Goal: Information Seeking & Learning: Learn about a topic

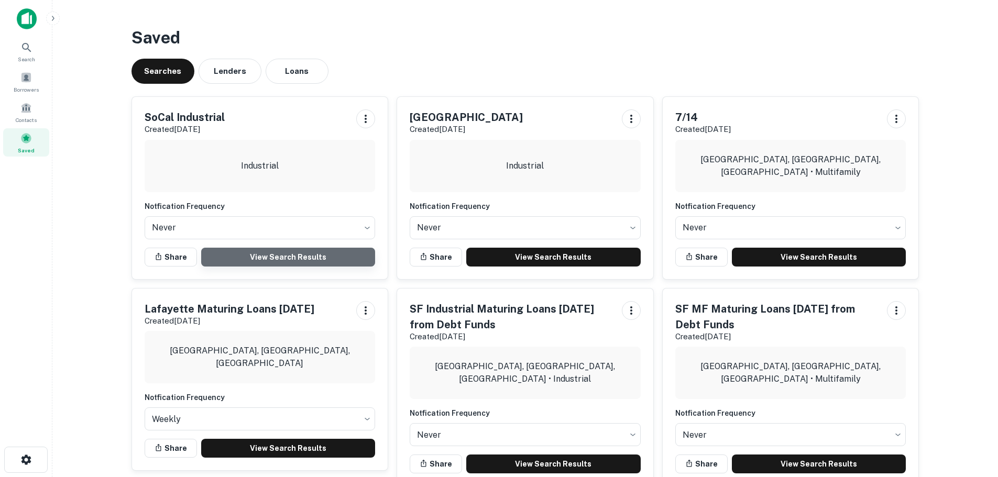
click at [248, 256] on link "View Search Results" at bounding box center [288, 257] width 174 height 19
click at [37, 85] on span "Borrowers" at bounding box center [26, 87] width 46 height 8
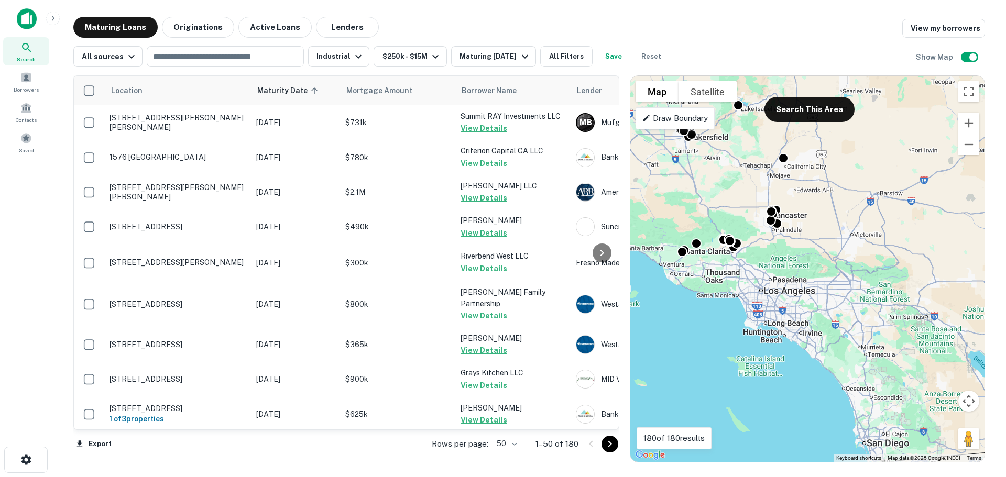
drag, startPoint x: 906, startPoint y: 337, endPoint x: 730, endPoint y: 126, distance: 274.9
click at [730, 126] on div "To activate drag with keyboard, press Alt + Enter. Once in keyboard drag state,…" at bounding box center [807, 269] width 354 height 386
click at [820, 105] on button "Search This Area" at bounding box center [809, 109] width 90 height 25
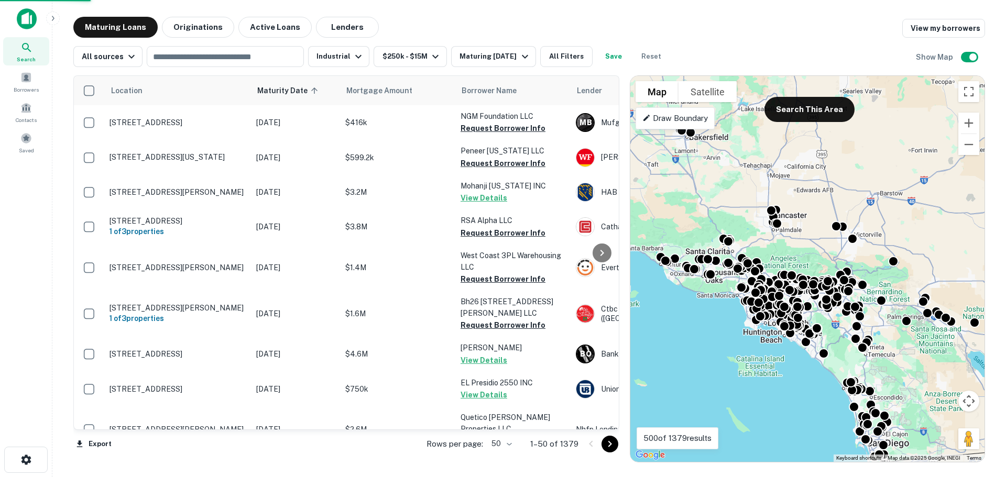
click at [507, 444] on body "Search Borrowers Contacts Saved Maturing Loans Originations Active Loans Lender…" at bounding box center [503, 238] width 1006 height 477
click at [504, 458] on li "100" at bounding box center [503, 455] width 30 height 19
click at [615, 445] on icon "Go to next page" at bounding box center [609, 444] width 13 height 13
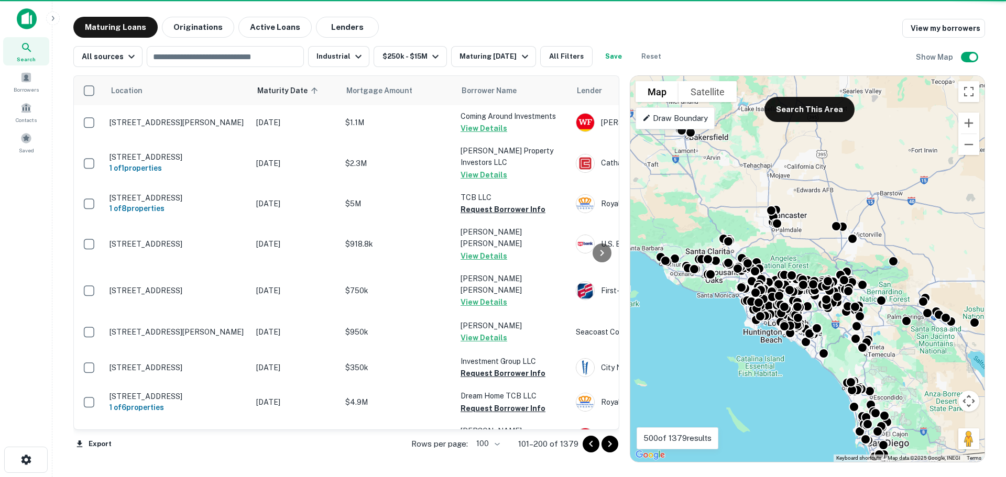
click at [612, 446] on icon "Go to next page" at bounding box center [609, 444] width 13 height 13
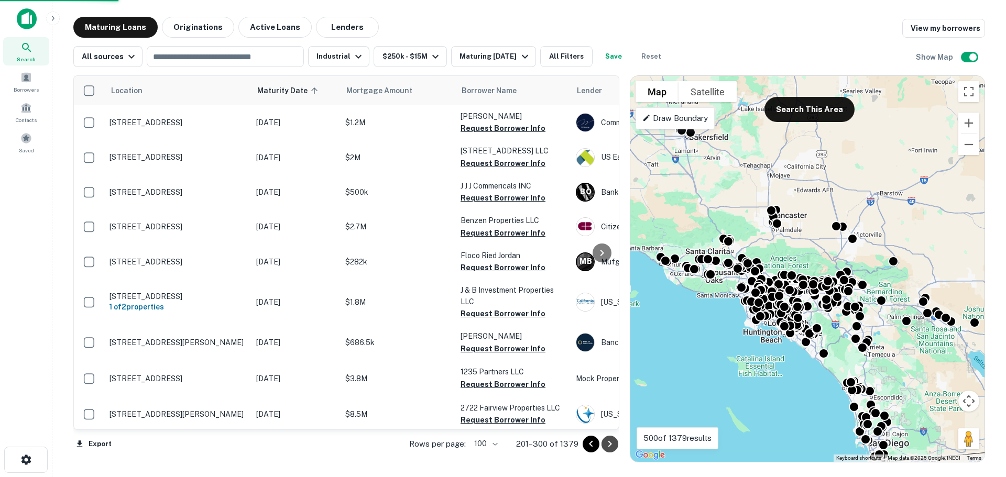
click at [612, 446] on icon "Go to next page" at bounding box center [609, 444] width 13 height 13
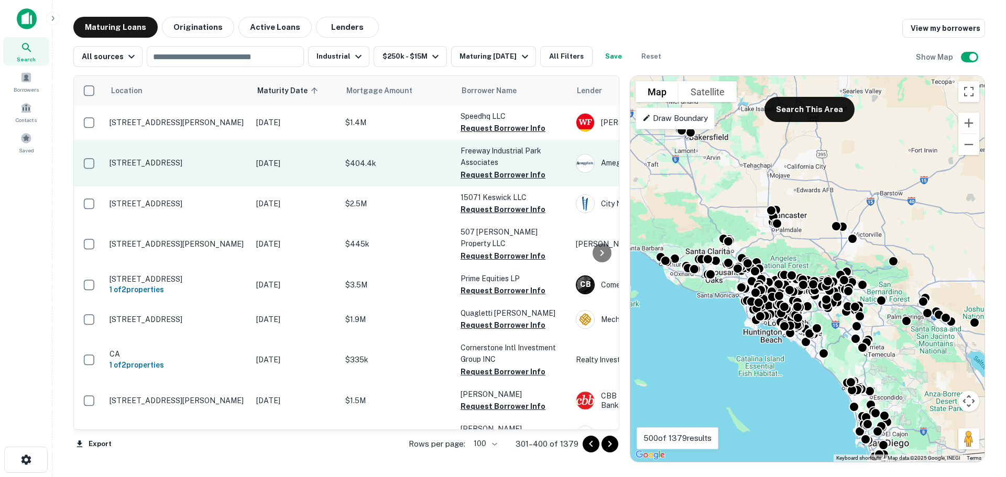
drag, startPoint x: 494, startPoint y: 127, endPoint x: 494, endPoint y: 148, distance: 21.5
click at [494, 127] on button "Request Borrower Info" at bounding box center [502, 128] width 85 height 13
click at [494, 177] on button "Request Borrower Info" at bounding box center [502, 175] width 85 height 13
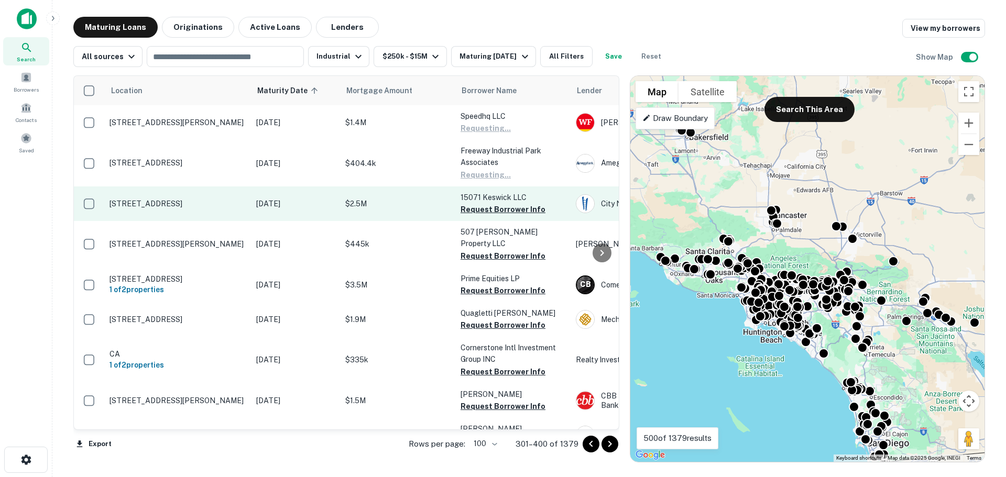
click at [497, 201] on p "15071 Keswick LLC" at bounding box center [512, 198] width 105 height 12
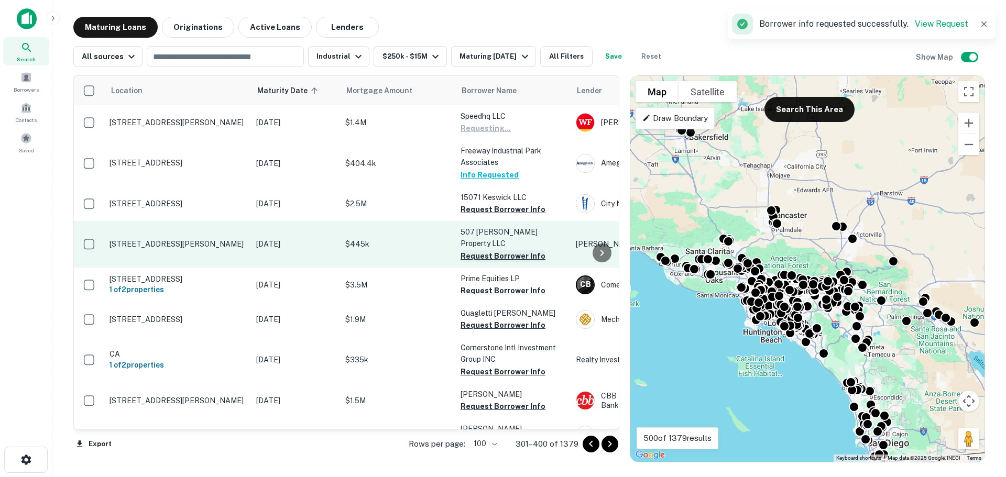
click at [496, 250] on button "Request Borrower Info" at bounding box center [502, 256] width 85 height 13
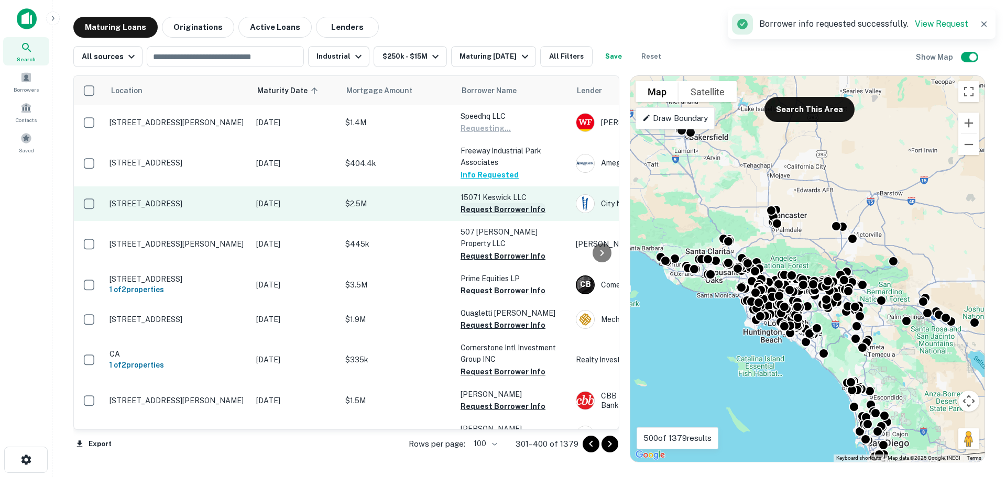
click at [502, 208] on button "Request Borrower Info" at bounding box center [502, 209] width 85 height 13
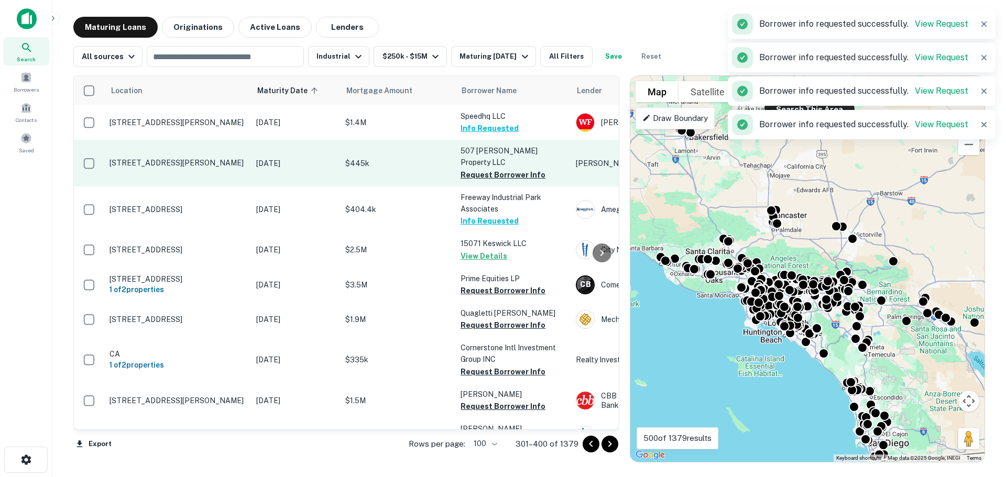
click at [501, 176] on td "507 [PERSON_NAME] Property LLC Request Borrower Info" at bounding box center [512, 163] width 115 height 46
click at [502, 170] on button "Request Borrower Info" at bounding box center [502, 175] width 85 height 13
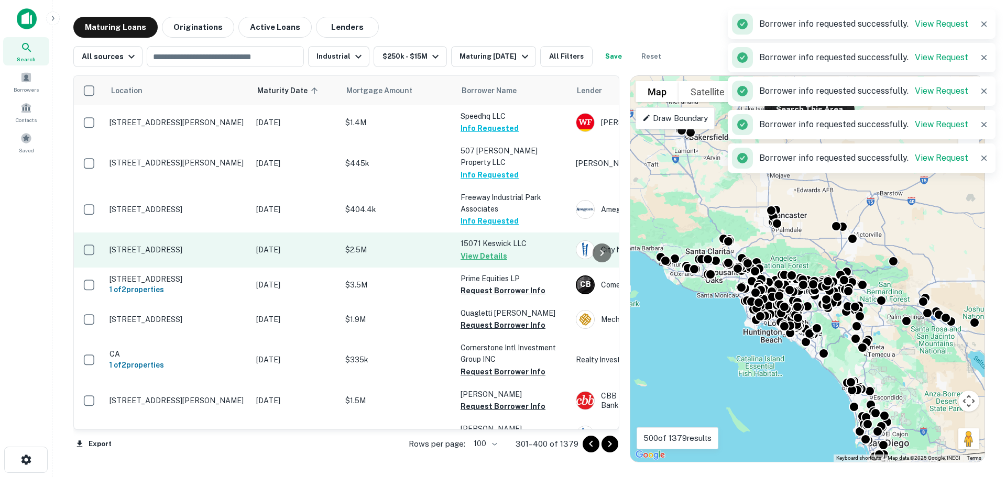
scroll to position [105, 0]
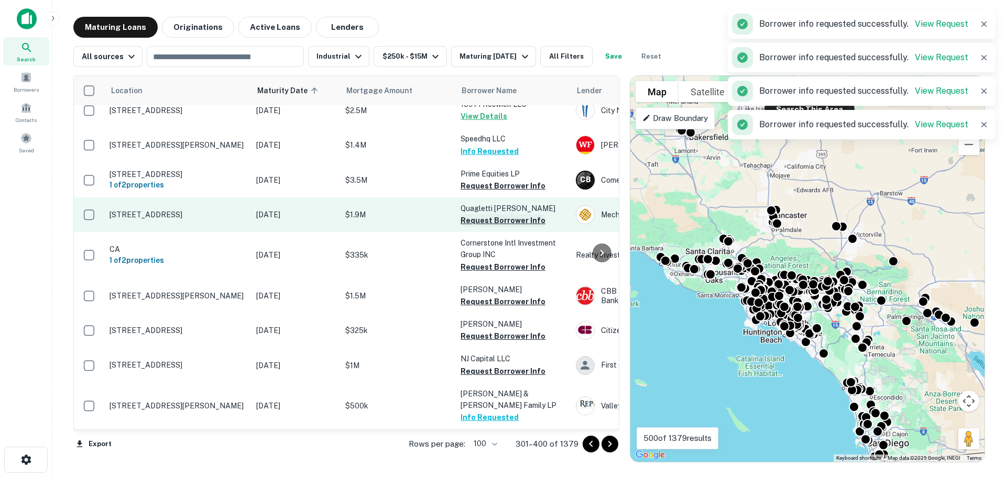
click at [490, 214] on button "Request Borrower Info" at bounding box center [502, 220] width 85 height 13
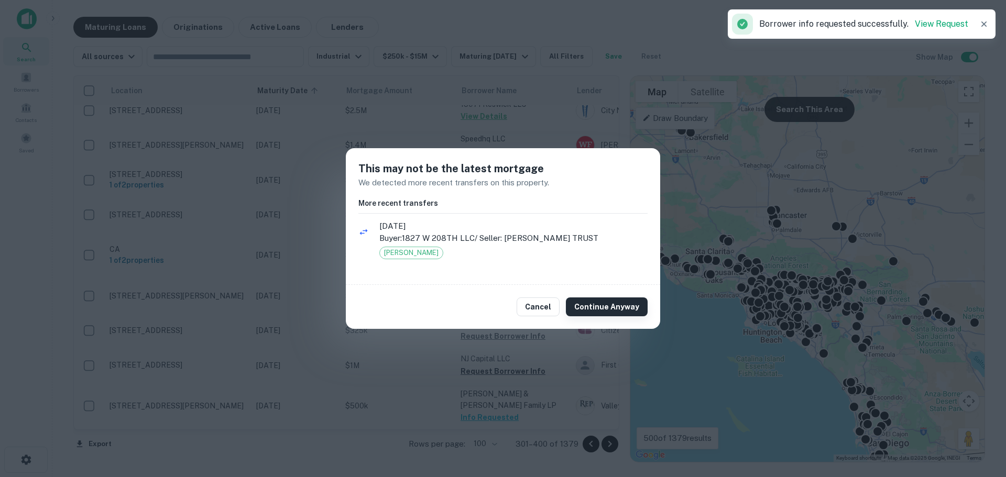
click at [624, 305] on button "Continue Anyway" at bounding box center [607, 307] width 82 height 19
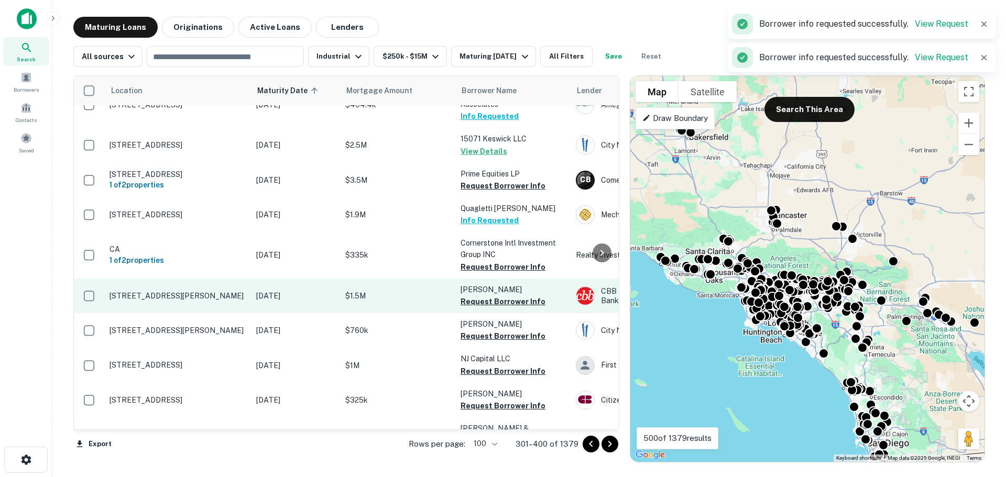
scroll to position [198, 0]
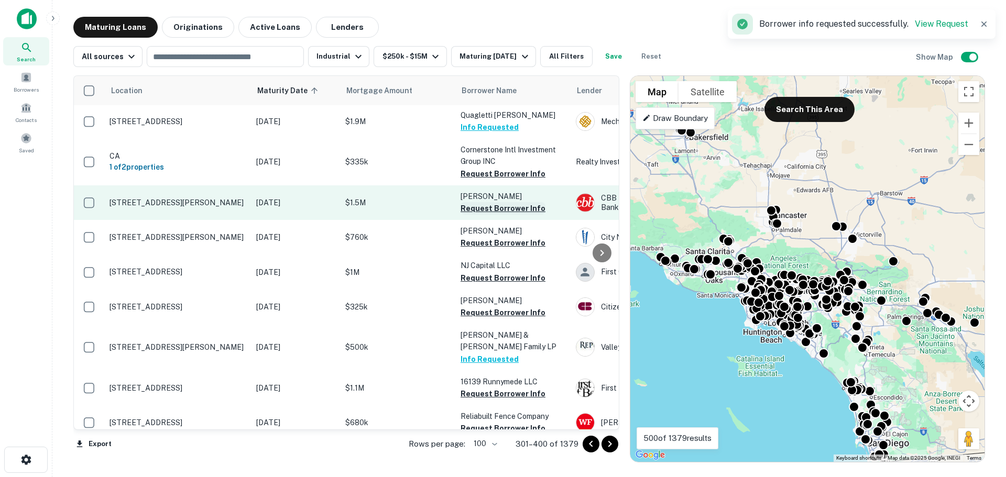
click at [494, 202] on button "Request Borrower Info" at bounding box center [502, 208] width 85 height 13
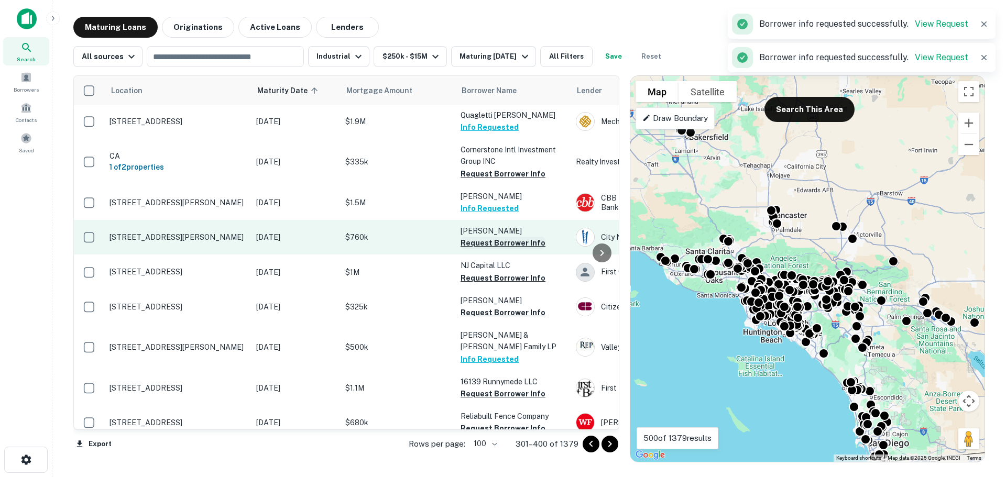
click at [497, 237] on button "Request Borrower Info" at bounding box center [502, 243] width 85 height 13
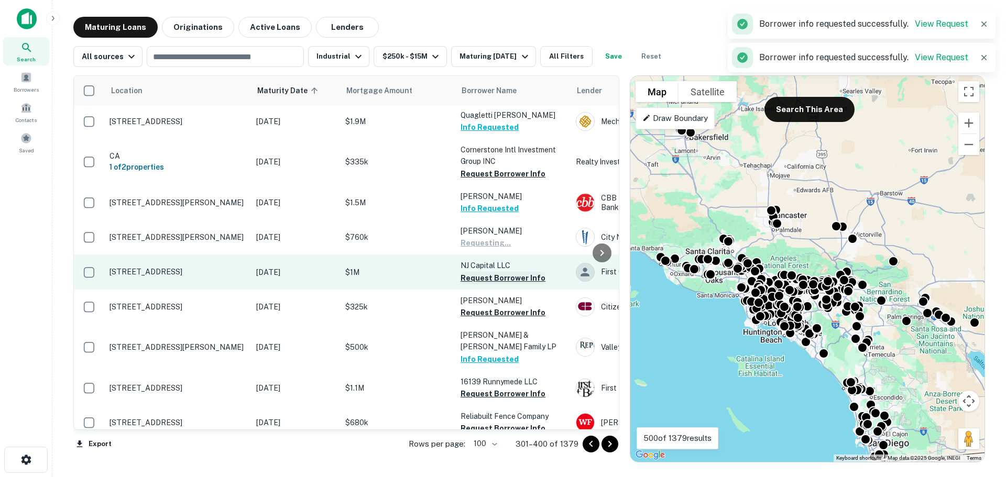
click at [497, 272] on button "Request Borrower Info" at bounding box center [502, 278] width 85 height 13
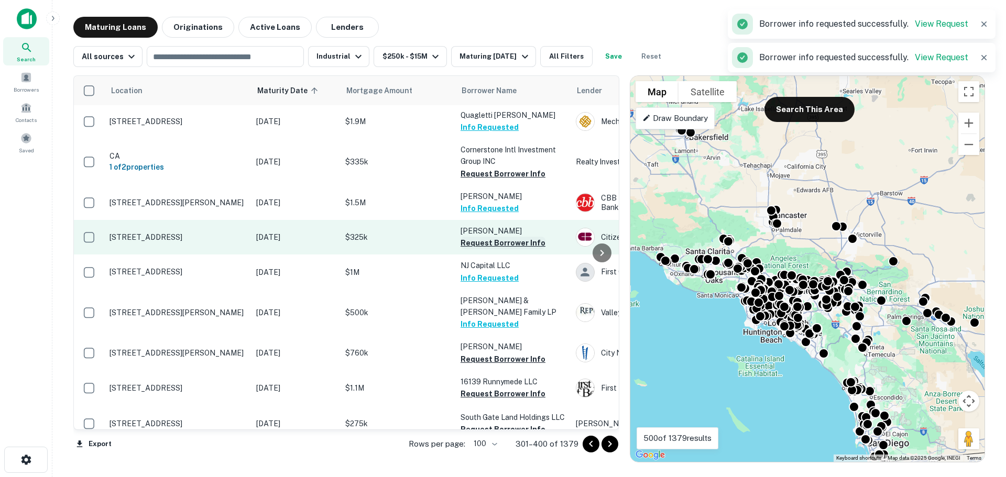
click at [497, 237] on button "Request Borrower Info" at bounding box center [502, 243] width 85 height 13
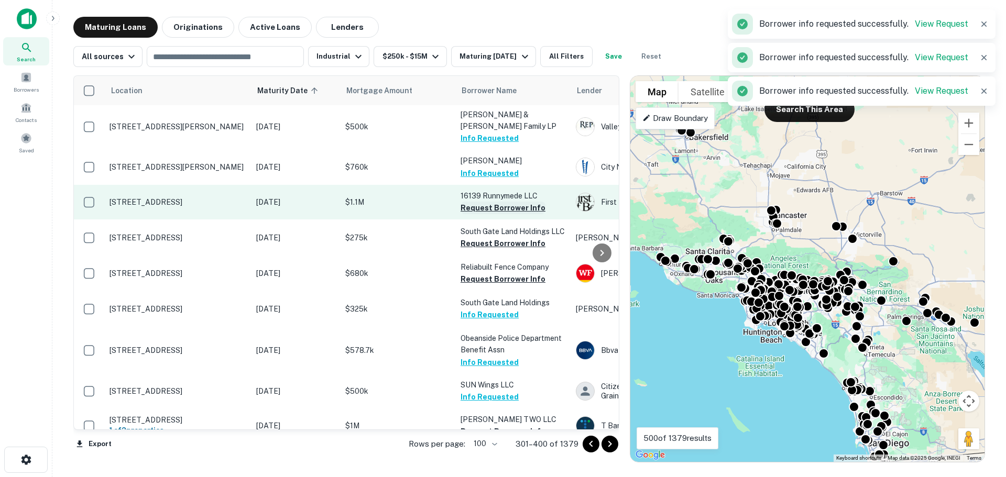
scroll to position [408, 0]
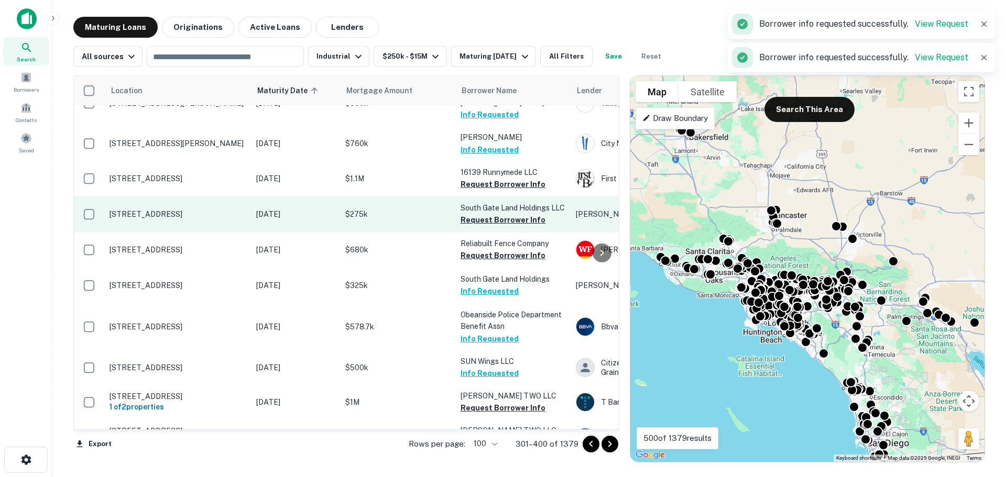
drag, startPoint x: 500, startPoint y: 164, endPoint x: 501, endPoint y: 179, distance: 14.7
click at [500, 178] on button "Request Borrower Info" at bounding box center [502, 184] width 85 height 13
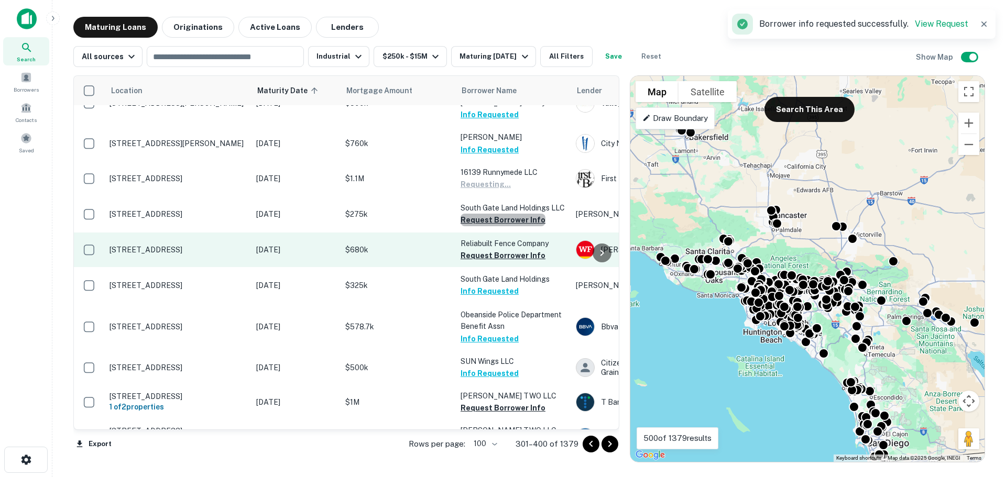
drag, startPoint x: 502, startPoint y: 198, endPoint x: 504, endPoint y: 224, distance: 26.3
click at [503, 214] on button "Request Borrower Info" at bounding box center [502, 220] width 85 height 13
click at [500, 249] on button "Request Borrower Info" at bounding box center [502, 255] width 85 height 13
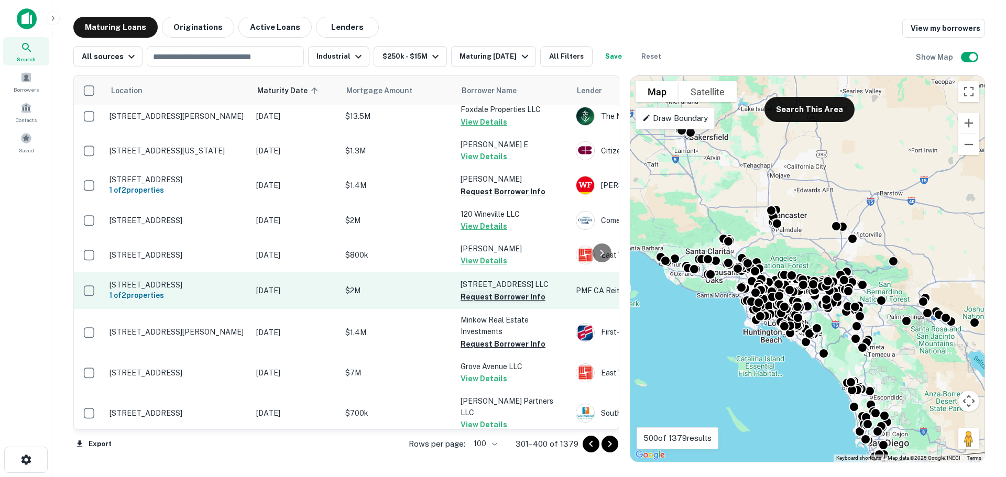
scroll to position [1246, 0]
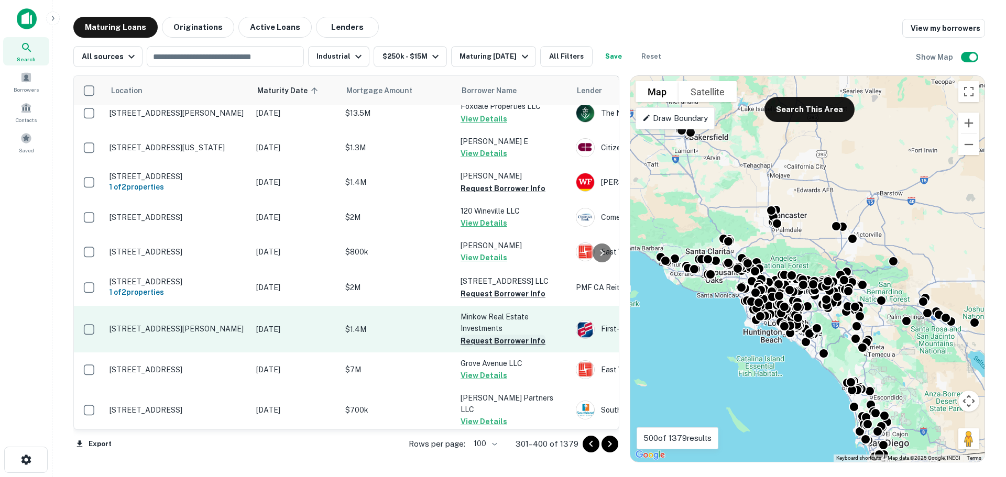
click at [498, 335] on button "Request Borrower Info" at bounding box center [502, 341] width 85 height 13
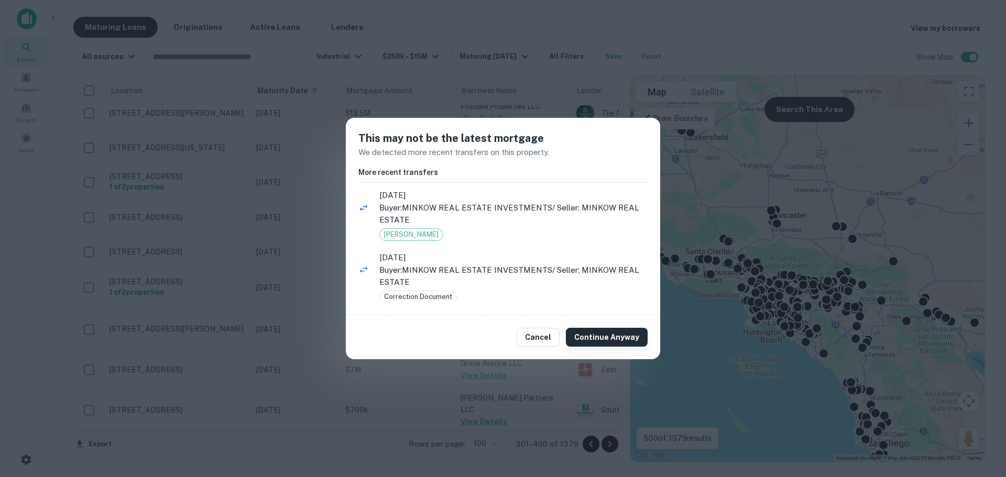
click at [594, 339] on button "Continue Anyway" at bounding box center [607, 337] width 82 height 19
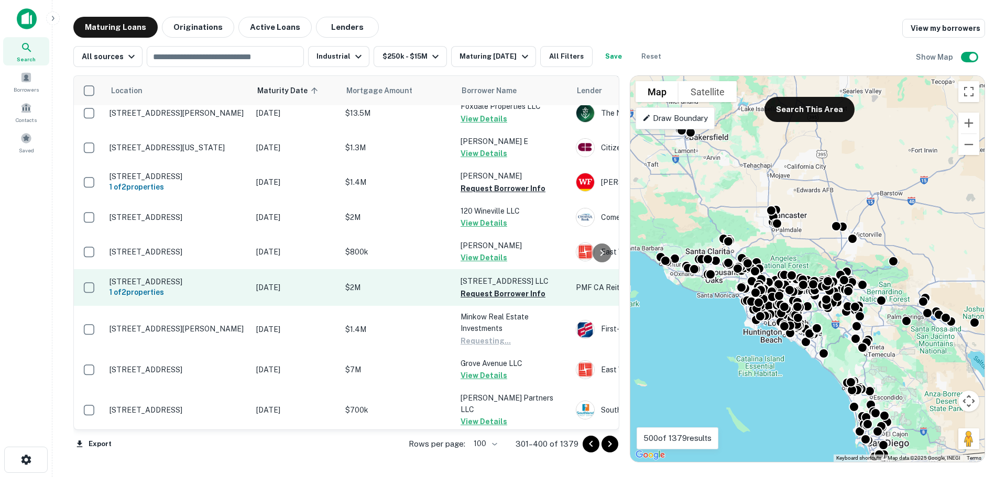
scroll to position [1455, 0]
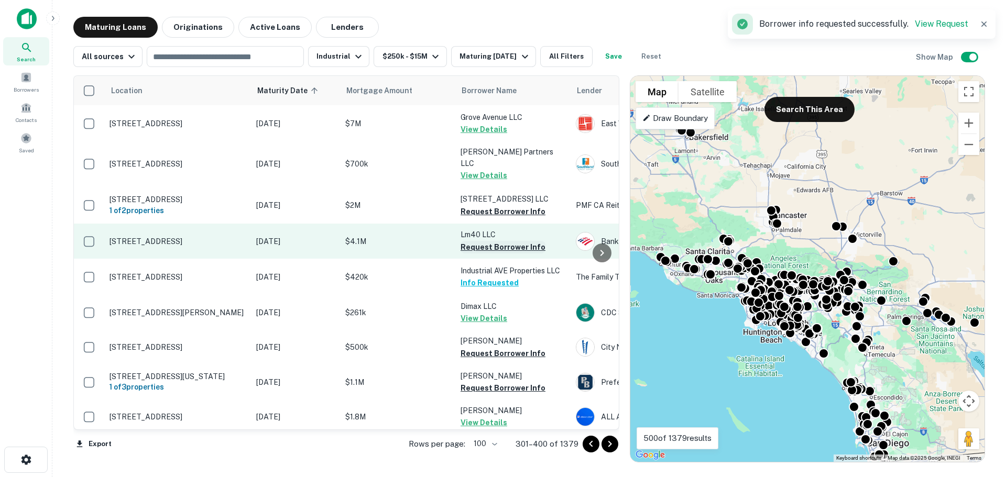
click at [492, 241] on button "Request Borrower Info" at bounding box center [502, 247] width 85 height 13
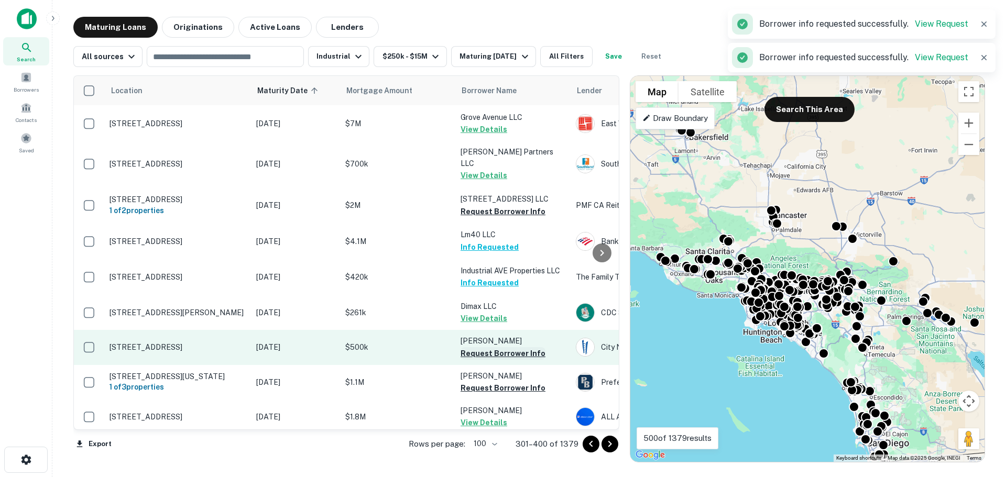
click at [490, 347] on button "Request Borrower Info" at bounding box center [502, 353] width 85 height 13
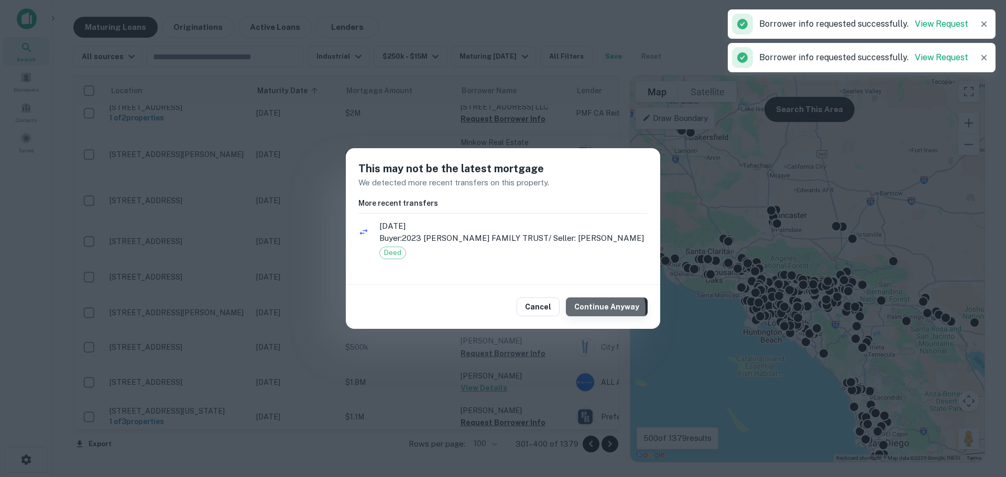
click at [600, 309] on button "Continue Anyway" at bounding box center [607, 307] width 82 height 19
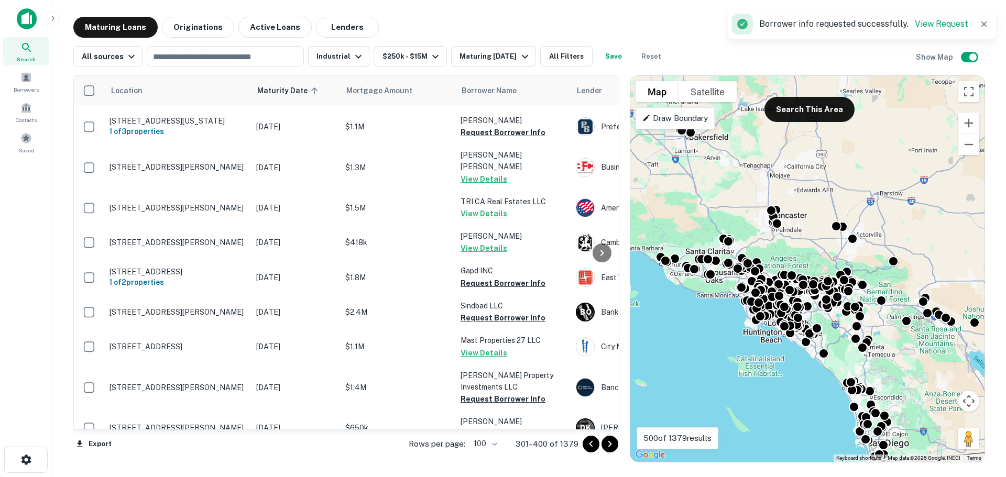
scroll to position [1770, 0]
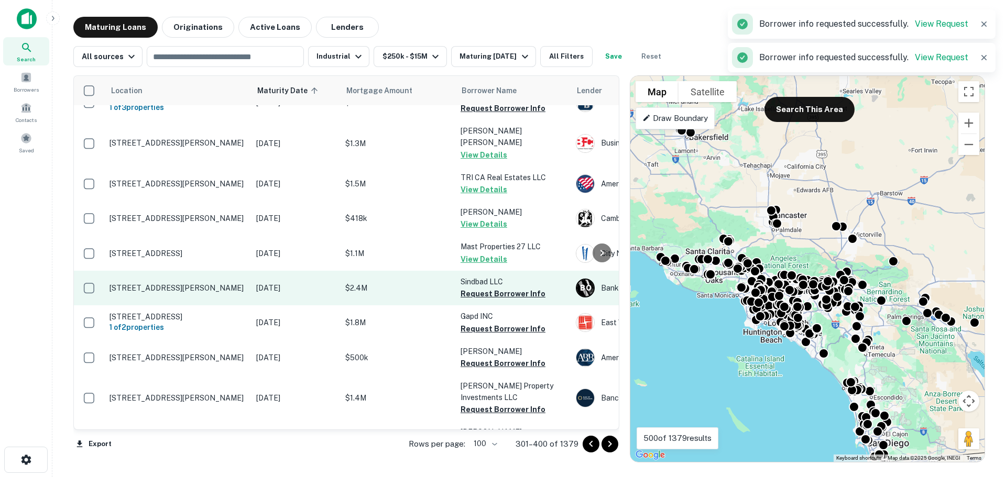
click at [493, 271] on td "Sindbad LLC Request Borrower Info" at bounding box center [512, 288] width 115 height 35
click at [499, 288] on button "Request Borrower Info" at bounding box center [502, 294] width 85 height 13
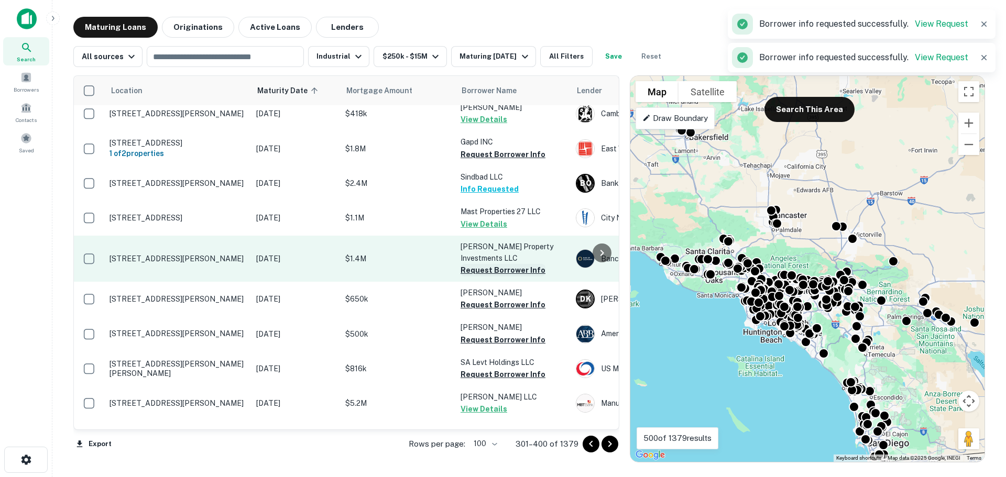
scroll to position [1881, 0]
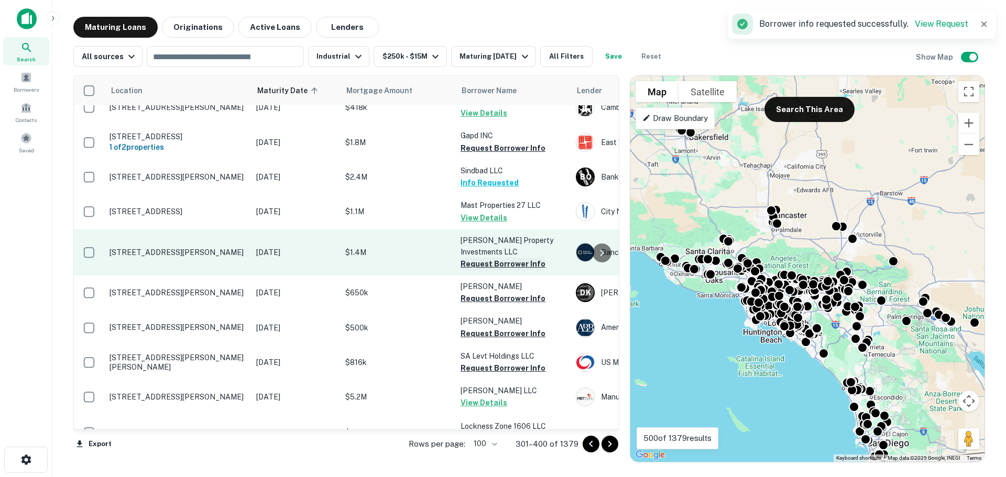
click at [496, 258] on button "Request Borrower Info" at bounding box center [502, 264] width 85 height 13
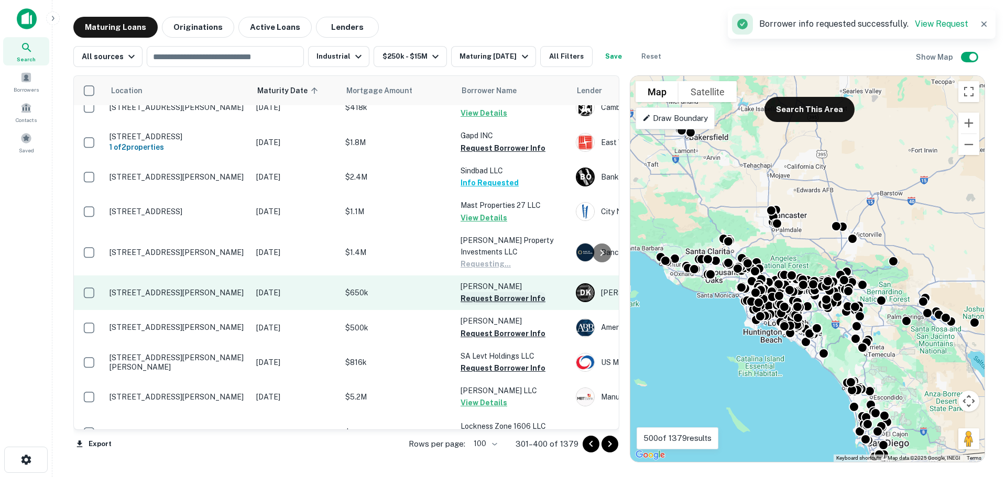
click at [499, 292] on button "Request Borrower Info" at bounding box center [502, 298] width 85 height 13
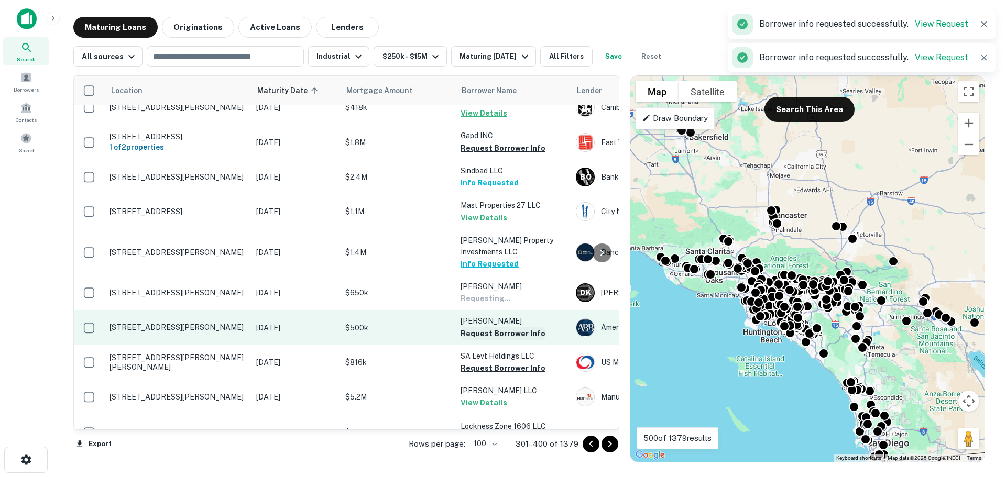
click at [499, 327] on button "Request Borrower Info" at bounding box center [502, 333] width 85 height 13
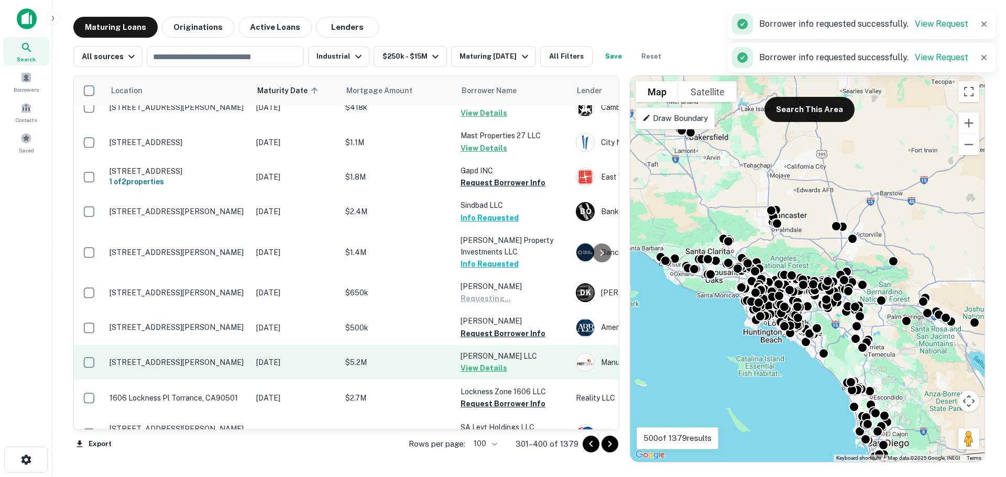
click at [500, 362] on button "View Details" at bounding box center [483, 368] width 47 height 13
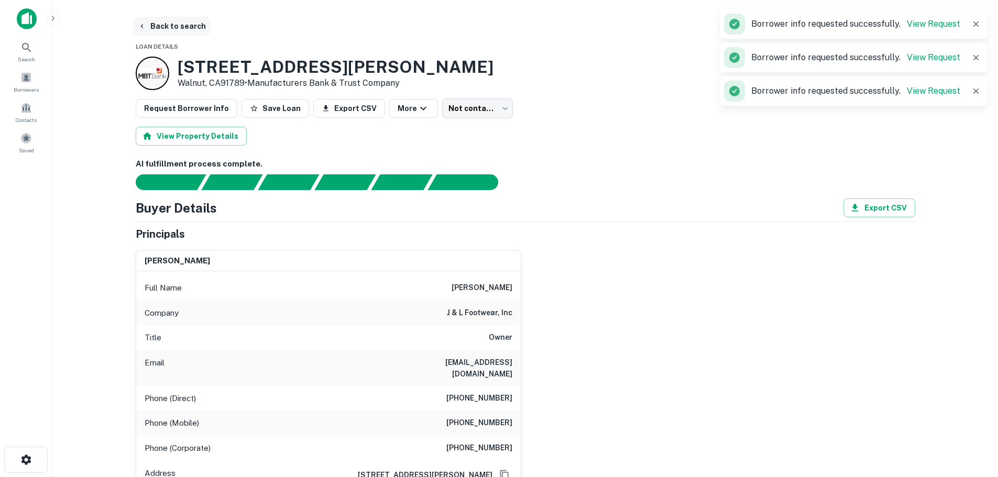
click at [149, 27] on button "Back to search" at bounding box center [172, 26] width 76 height 19
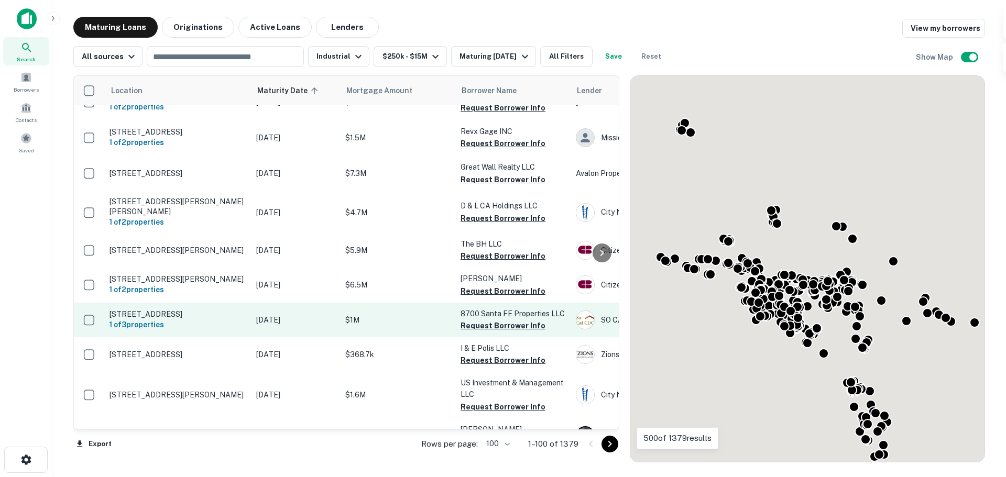
scroll to position [1881, 0]
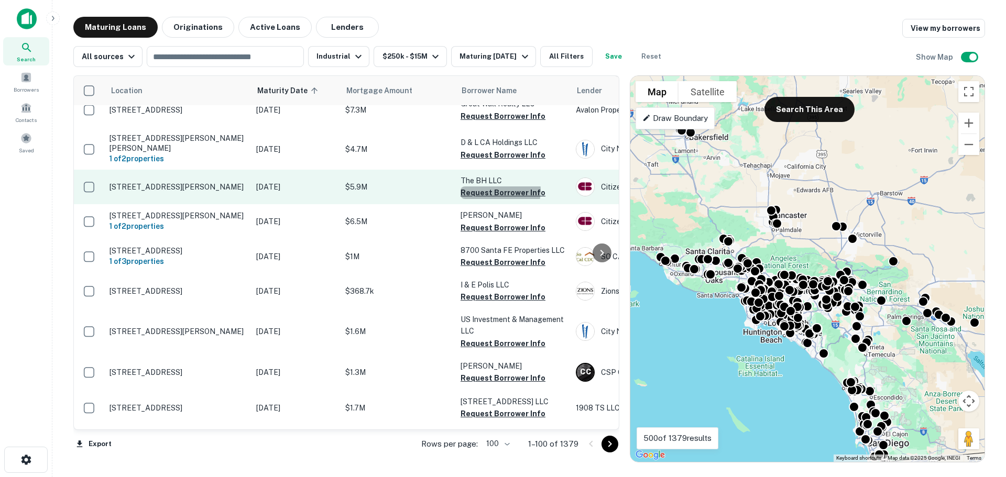
click at [494, 186] on button "Request Borrower Info" at bounding box center [502, 192] width 85 height 13
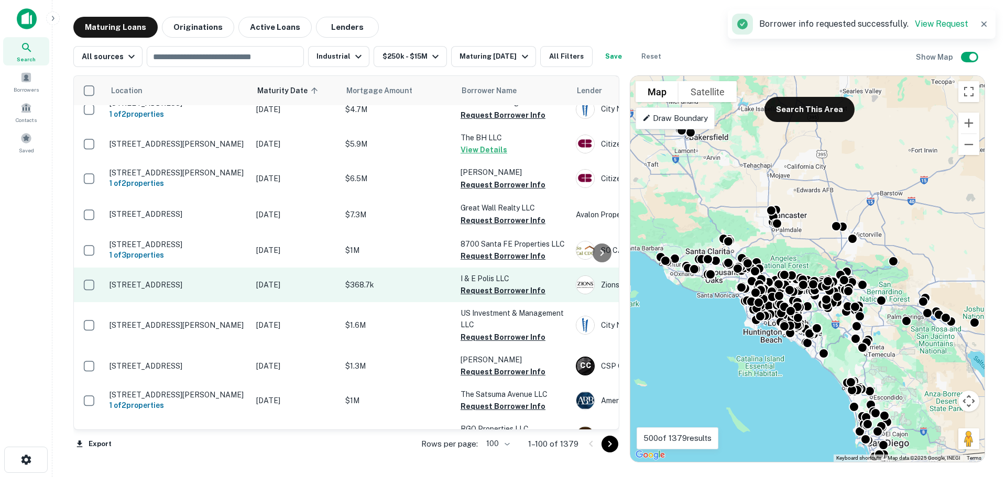
scroll to position [1874, 0]
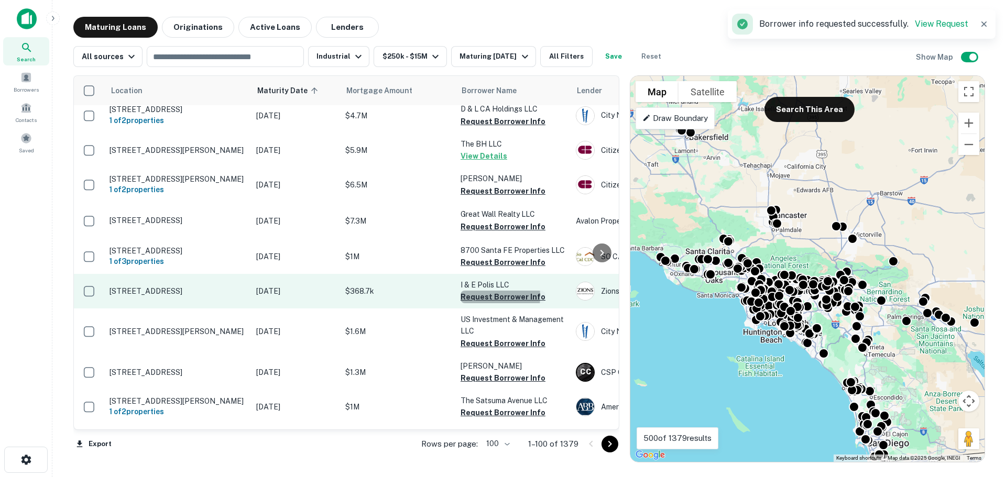
click at [483, 291] on button "Request Borrower Info" at bounding box center [502, 297] width 85 height 13
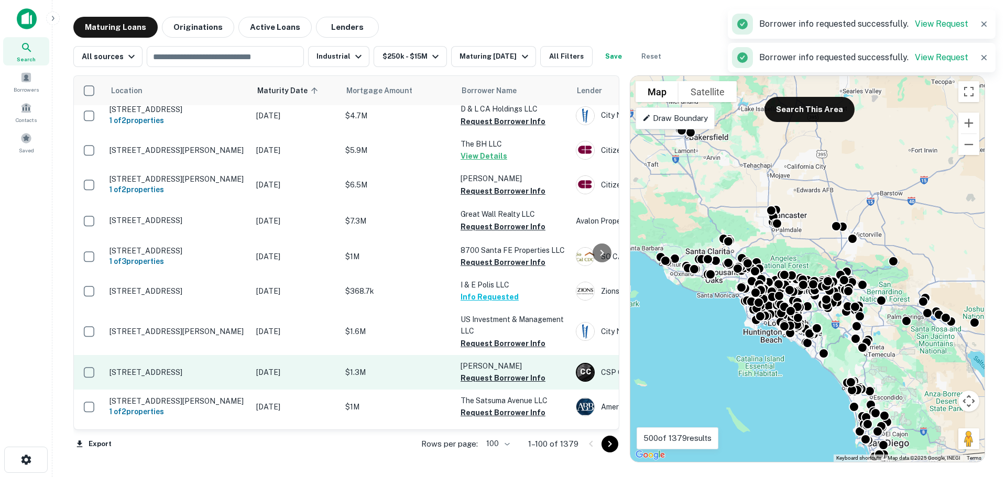
click at [494, 328] on td "US Investment & Management LLC Request Borrower Info" at bounding box center [512, 332] width 115 height 46
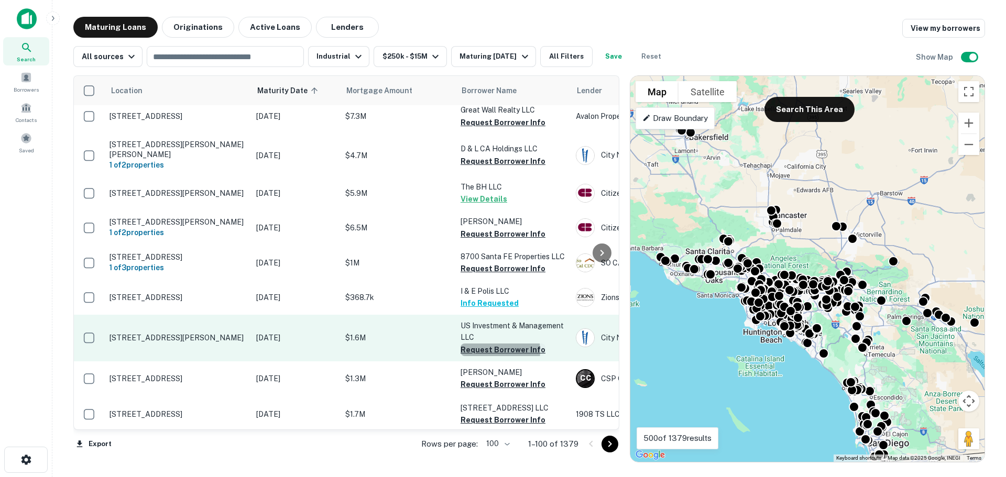
click at [496, 344] on button "Request Borrower Info" at bounding box center [502, 350] width 85 height 13
click at [496, 378] on button "Request Borrower Info" at bounding box center [502, 384] width 85 height 13
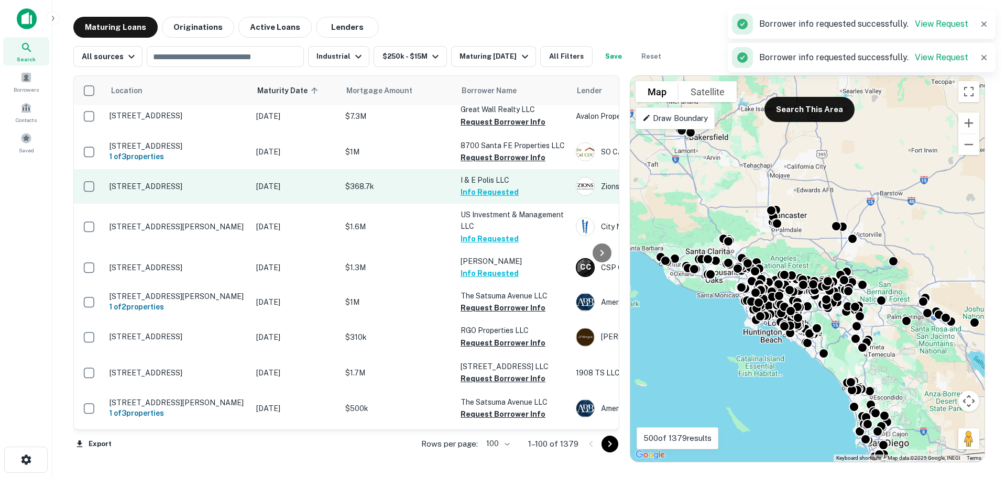
scroll to position [2084, 0]
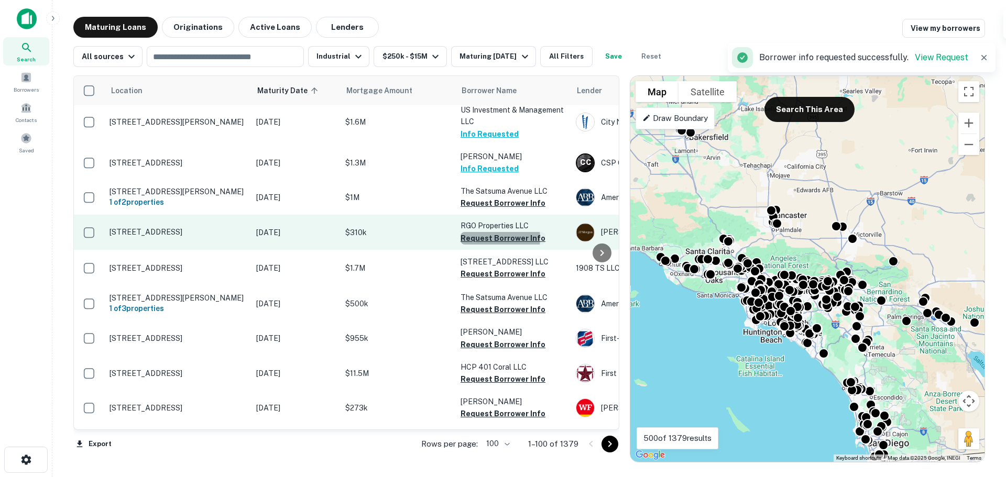
click at [497, 232] on button "Request Borrower Info" at bounding box center [502, 238] width 85 height 13
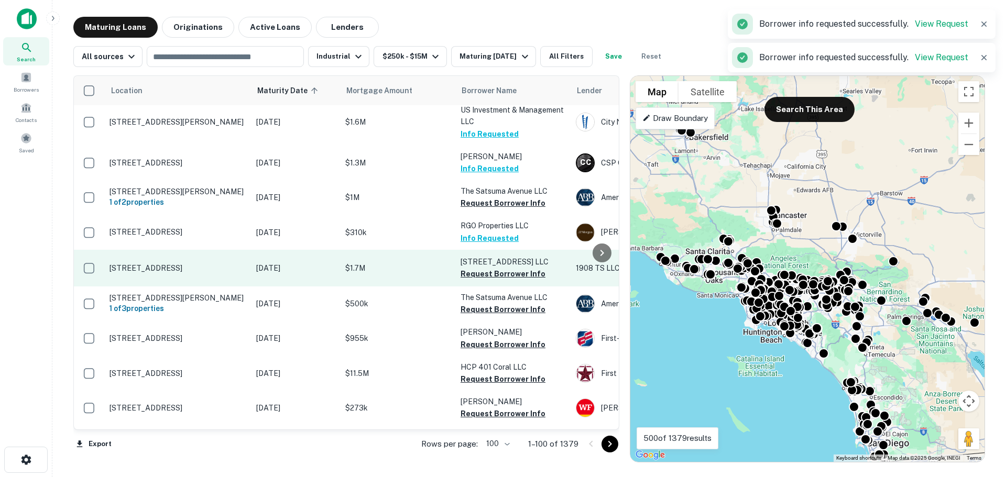
click at [498, 268] on button "Request Borrower Info" at bounding box center [502, 274] width 85 height 13
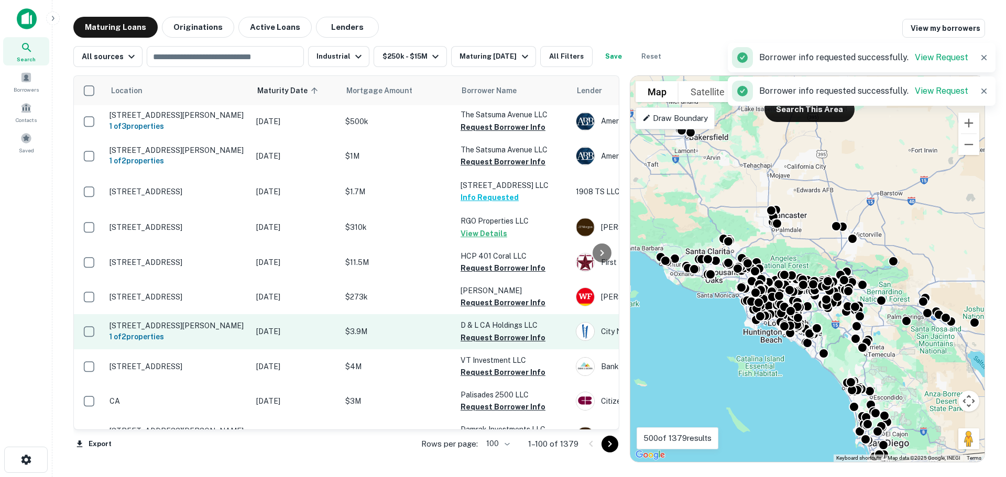
scroll to position [2193, 0]
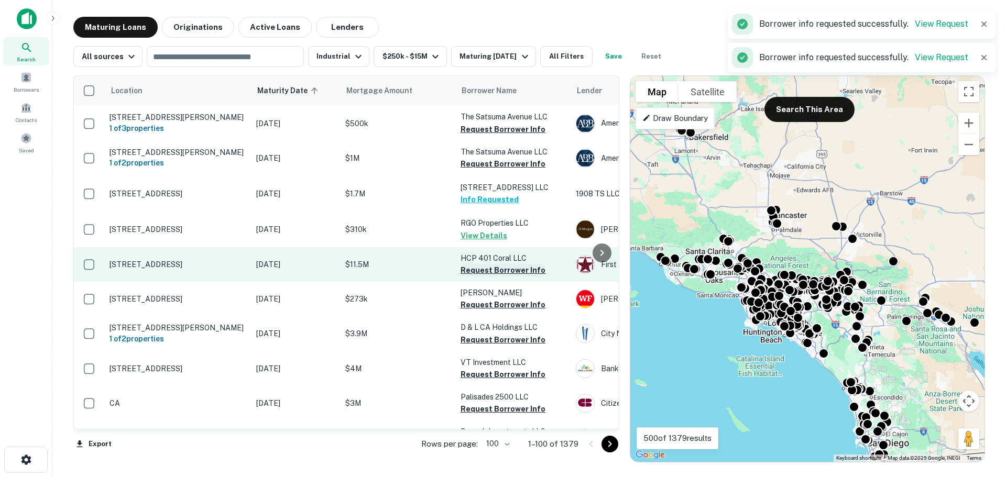
click at [483, 269] on button "Request Borrower Info" at bounding box center [502, 270] width 85 height 13
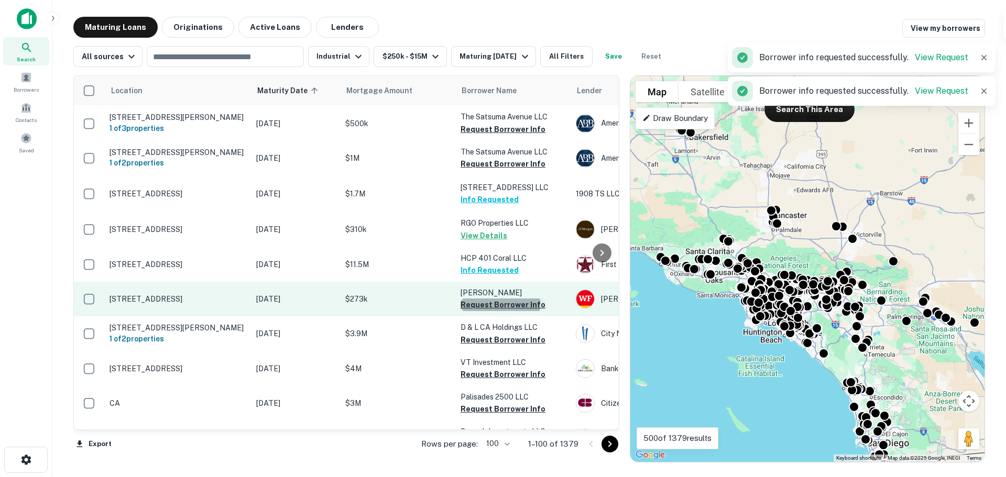
click at [494, 304] on button "Request Borrower Info" at bounding box center [502, 305] width 85 height 13
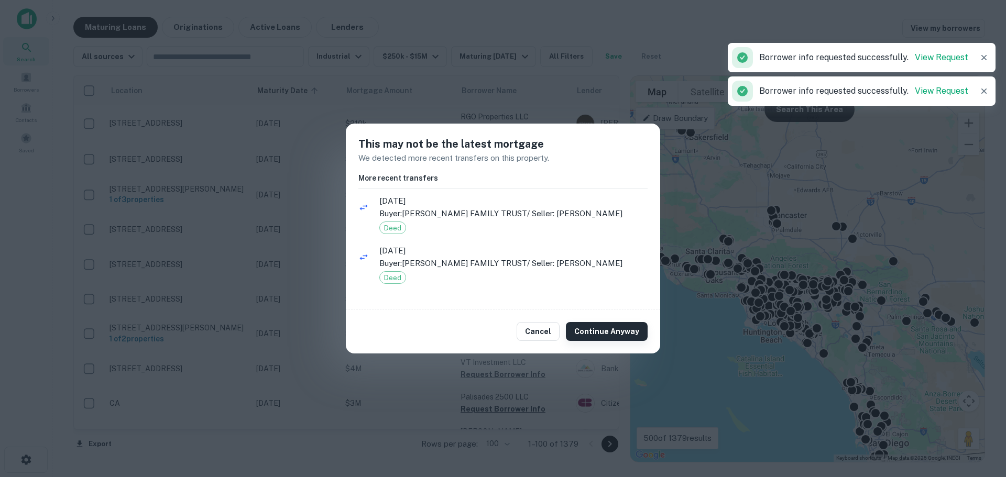
click at [581, 338] on button "Continue Anyway" at bounding box center [607, 331] width 82 height 19
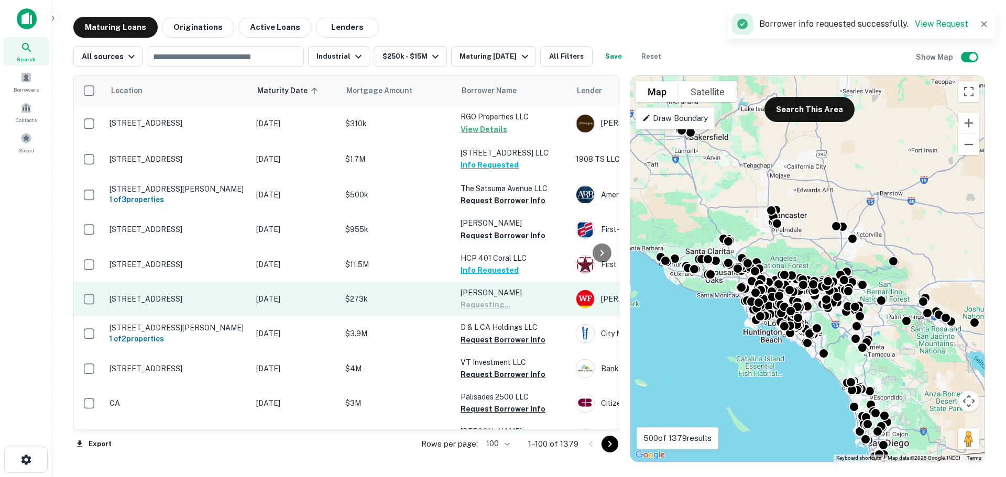
scroll to position [2298, 0]
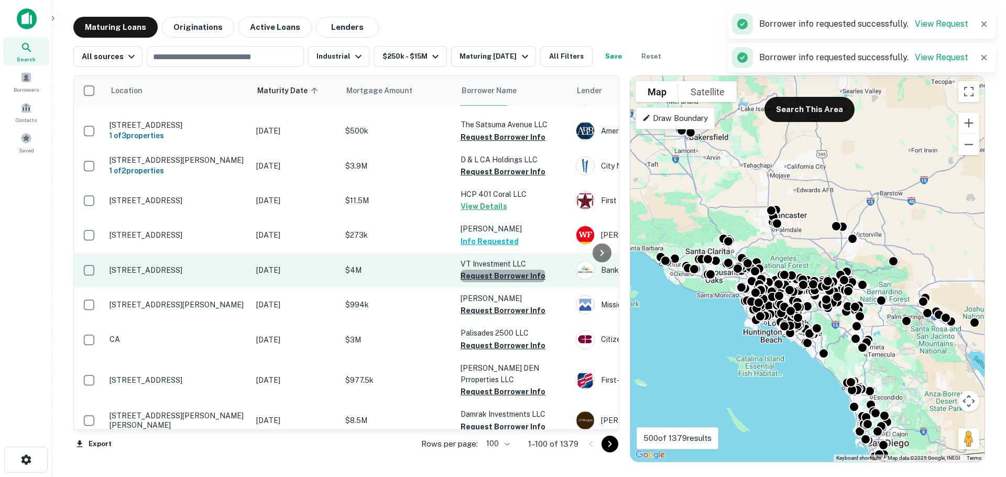
click at [502, 273] on button "Request Borrower Info" at bounding box center [502, 276] width 85 height 13
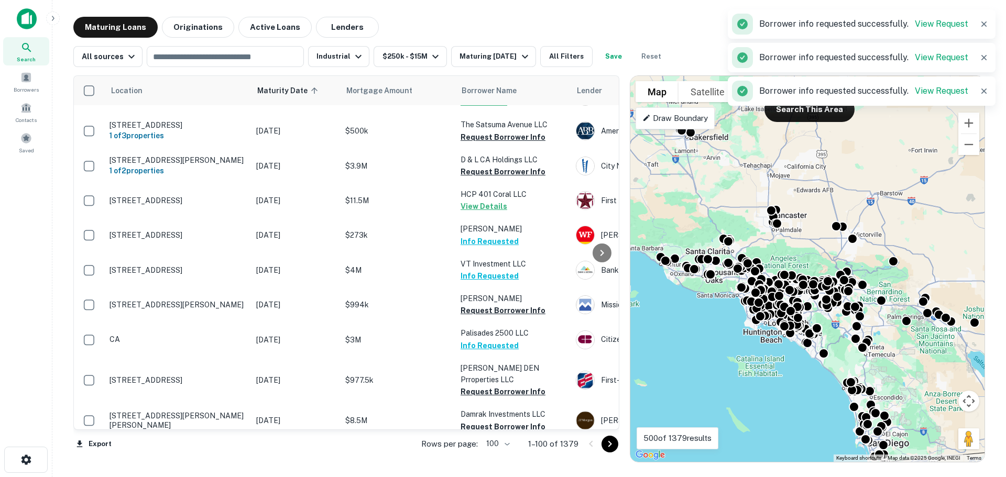
scroll to position [2409, 0]
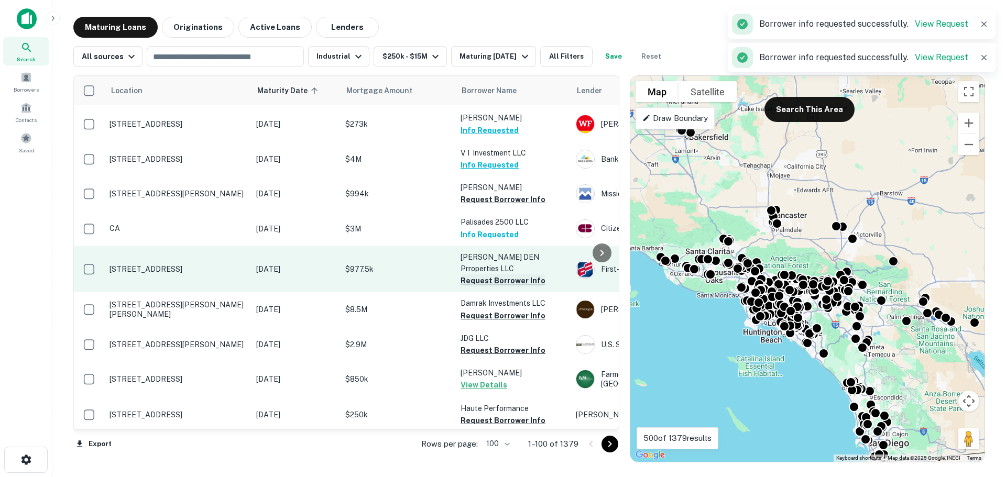
click at [490, 275] on button "Request Borrower Info" at bounding box center [502, 280] width 85 height 13
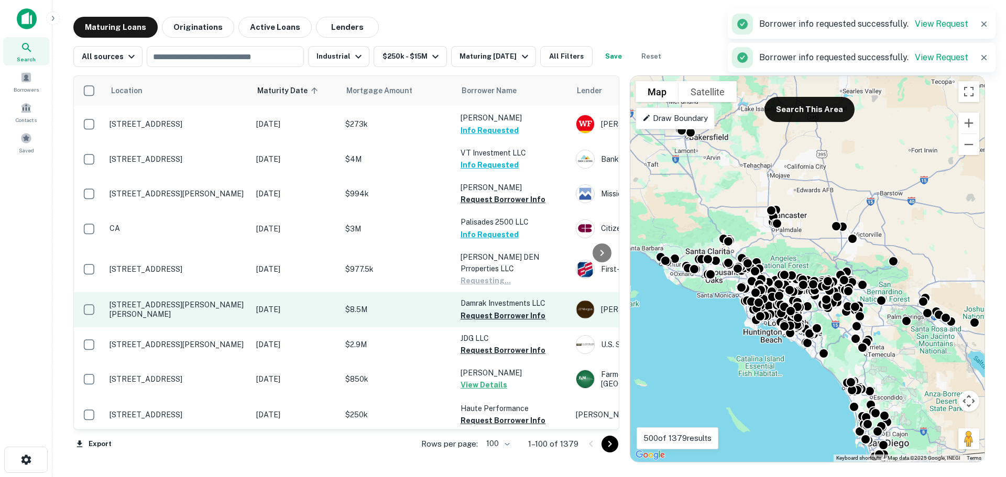
click at [498, 310] on button "Request Borrower Info" at bounding box center [502, 316] width 85 height 13
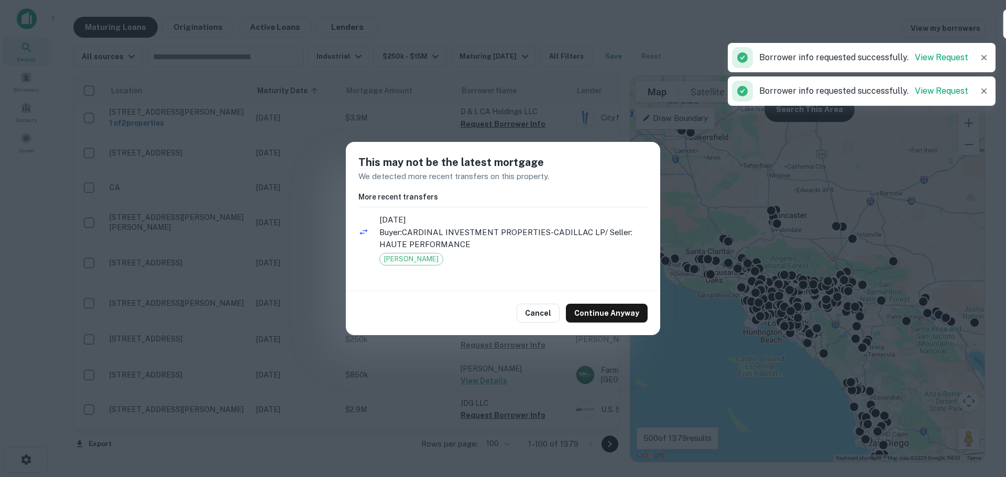
scroll to position [2402, 0]
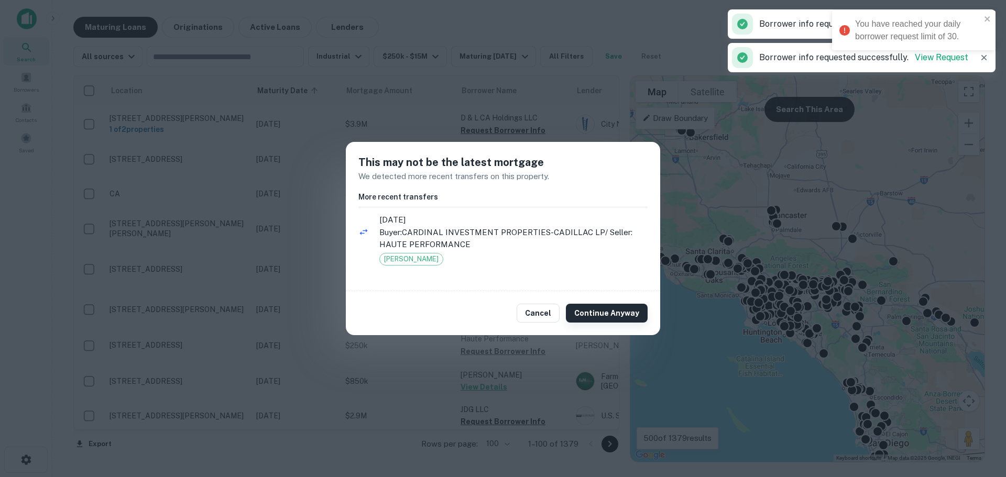
click at [604, 316] on button "Continue Anyway" at bounding box center [607, 313] width 82 height 19
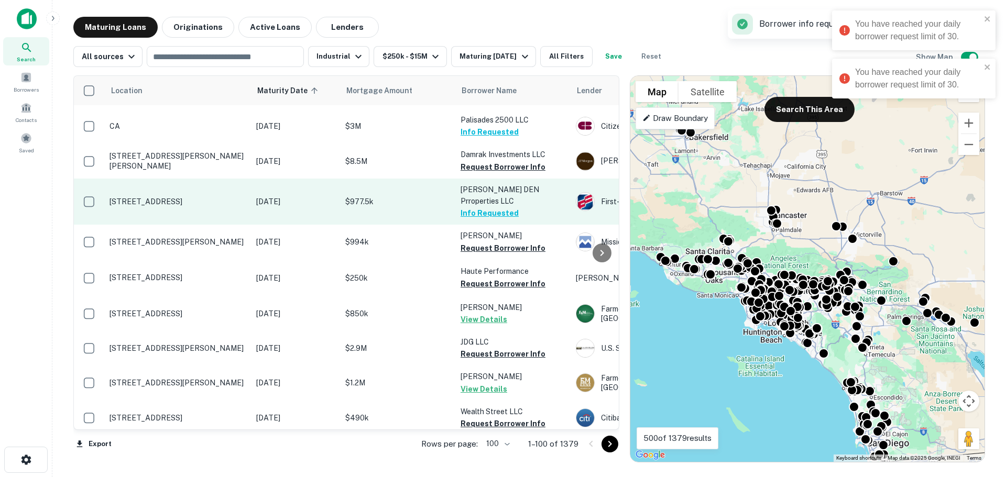
scroll to position [2507, 0]
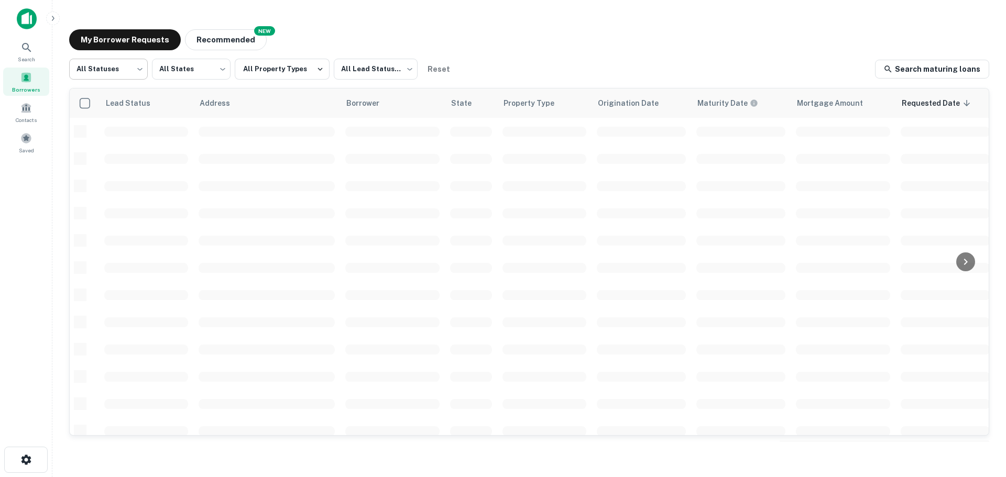
click at [120, 76] on body "Search Borrowers Contacts Saved My Borrower Requests NEW Recommended All Status…" at bounding box center [503, 238] width 1006 height 477
click at [106, 130] on li "Fulfilled" at bounding box center [108, 134] width 79 height 19
type input "*********"
click at [343, 48] on div "My Borrower Requests NEW Recommended" at bounding box center [529, 39] width 920 height 21
click at [291, 69] on button "All Property Types" at bounding box center [282, 69] width 95 height 21
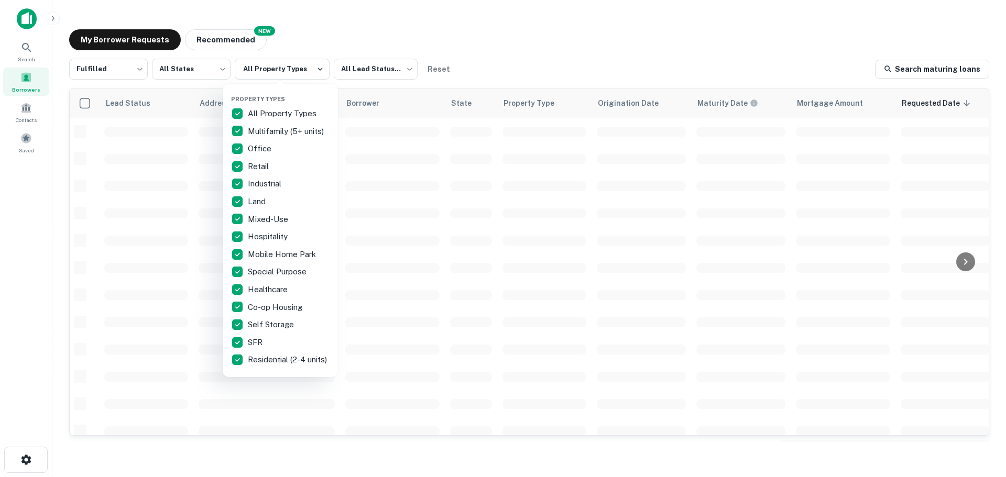
click at [359, 69] on div at bounding box center [503, 238] width 1006 height 477
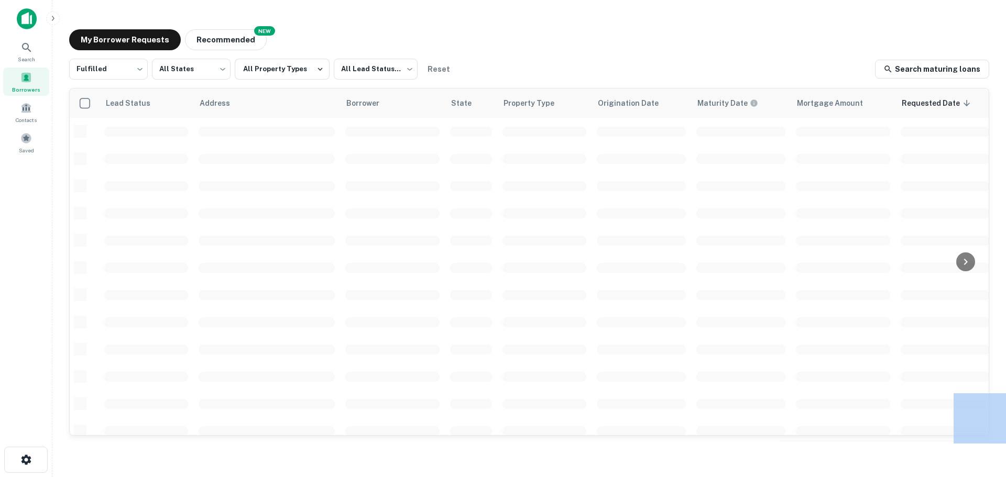
click at [360, 69] on div "Property Types All Property Types Multifamily (5+ units) Office Retail Industri…" at bounding box center [503, 238] width 1006 height 477
click at [360, 69] on body "Search Borrowers Contacts Saved My Borrower Requests NEW Recommended Fulfilled …" at bounding box center [503, 238] width 1006 height 477
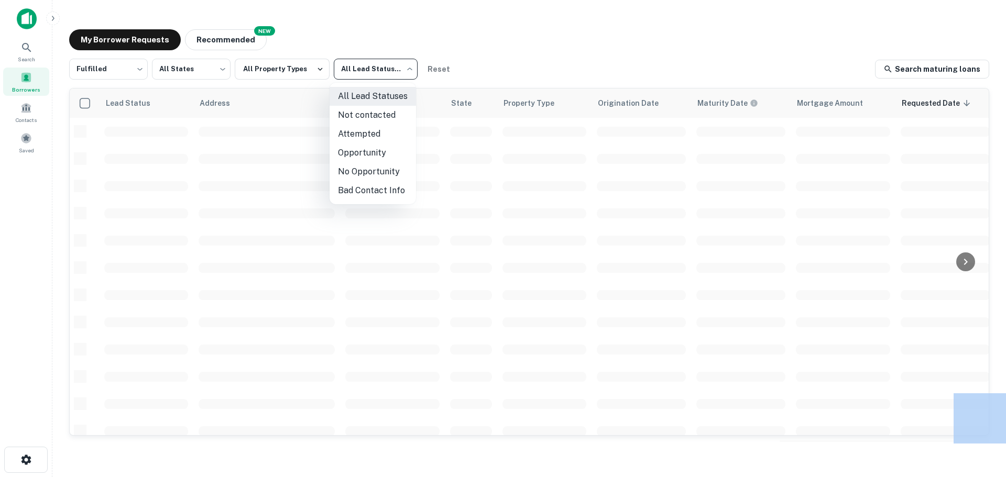
click at [370, 110] on li "Not contacted" at bounding box center [372, 115] width 86 height 19
type input "****"
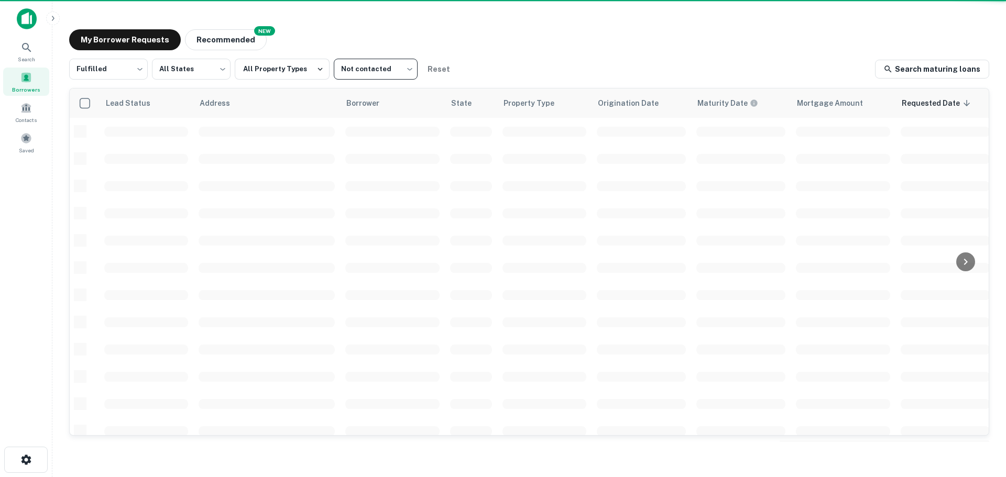
click at [548, 32] on div "My Borrower Requests NEW Recommended" at bounding box center [529, 39] width 920 height 21
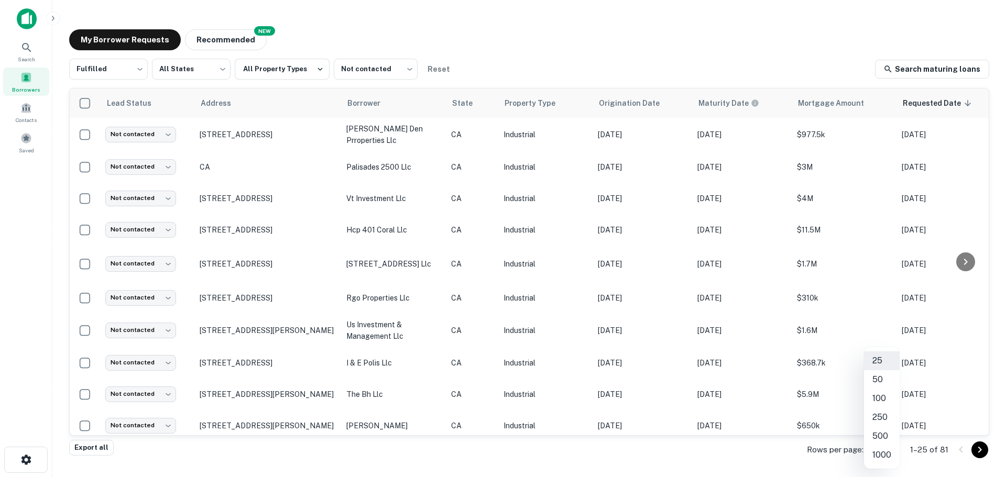
click at [885, 454] on body "Search Borrowers Contacts Saved My Borrower Requests NEW Recommended Fulfilled …" at bounding box center [503, 238] width 1006 height 477
click at [878, 400] on li "100" at bounding box center [882, 398] width 36 height 19
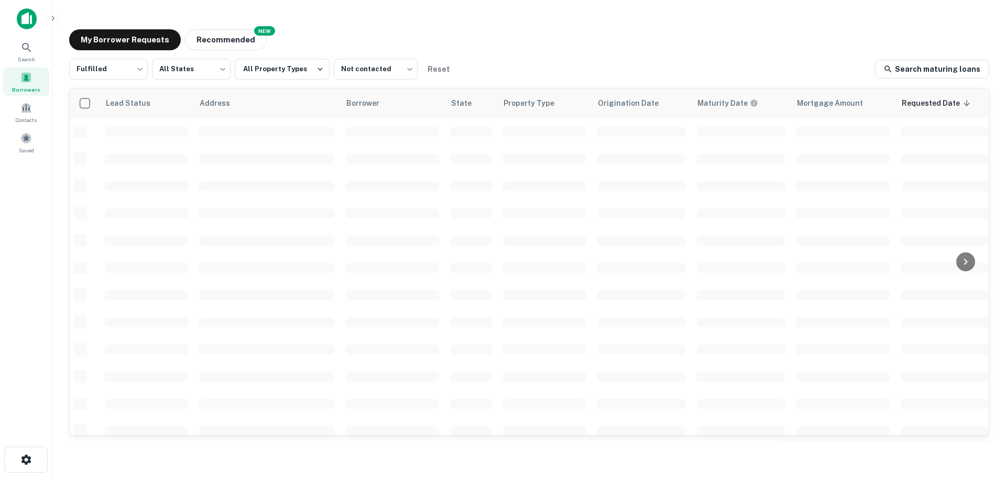
click at [586, 45] on div "My Borrower Requests NEW Recommended" at bounding box center [529, 39] width 920 height 21
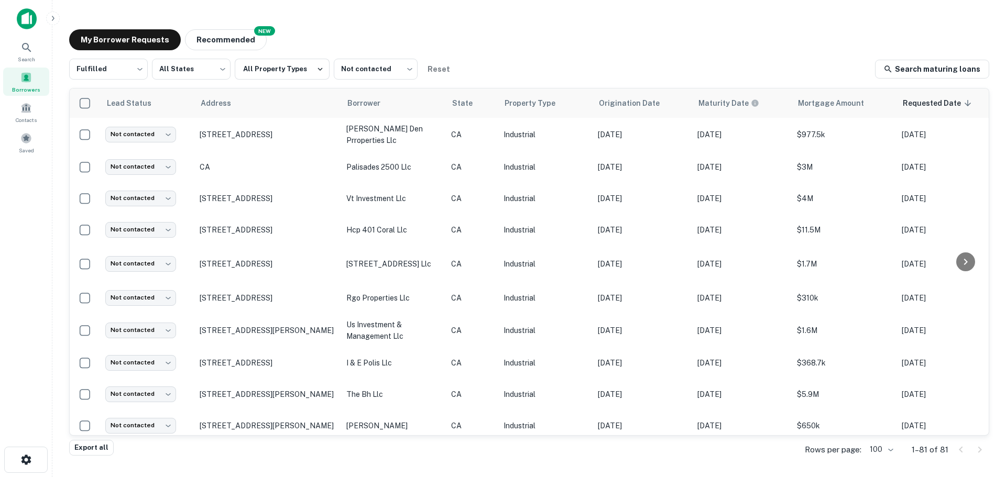
click at [502, 51] on div "My Borrower Requests NEW Recommended Fulfilled ********* ​ All States *** ​ All…" at bounding box center [529, 236] width 937 height 430
